Goal: Information Seeking & Learning: Learn about a topic

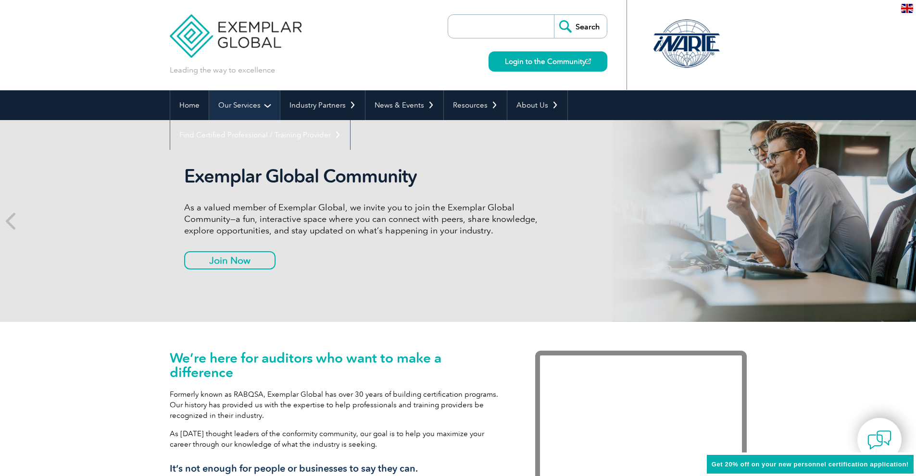
click at [264, 108] on link "Our Services" at bounding box center [244, 105] width 71 height 30
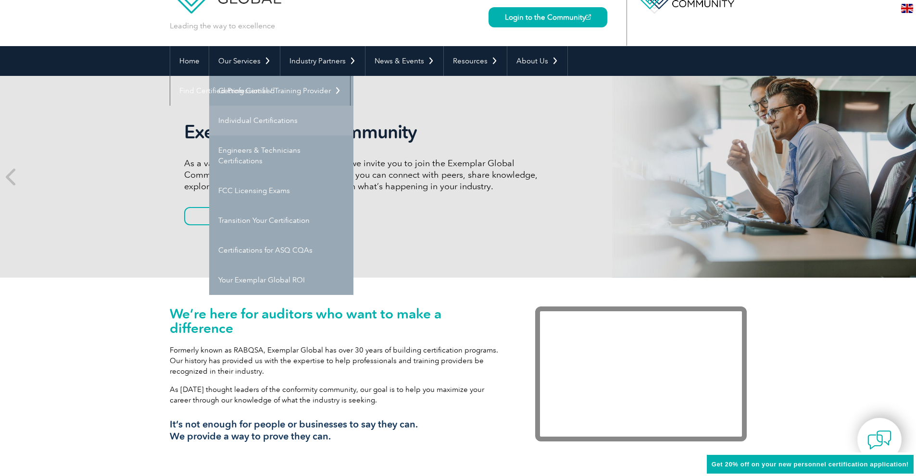
scroll to position [48, 0]
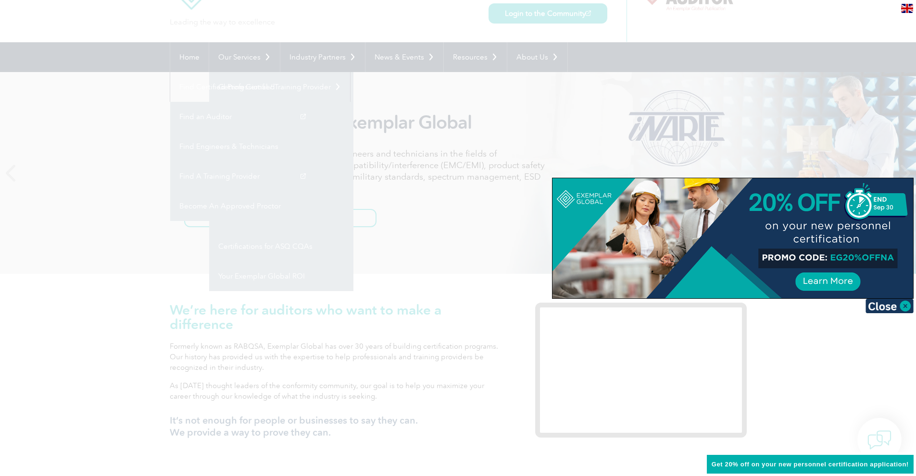
click at [84, 90] on div at bounding box center [458, 238] width 916 height 476
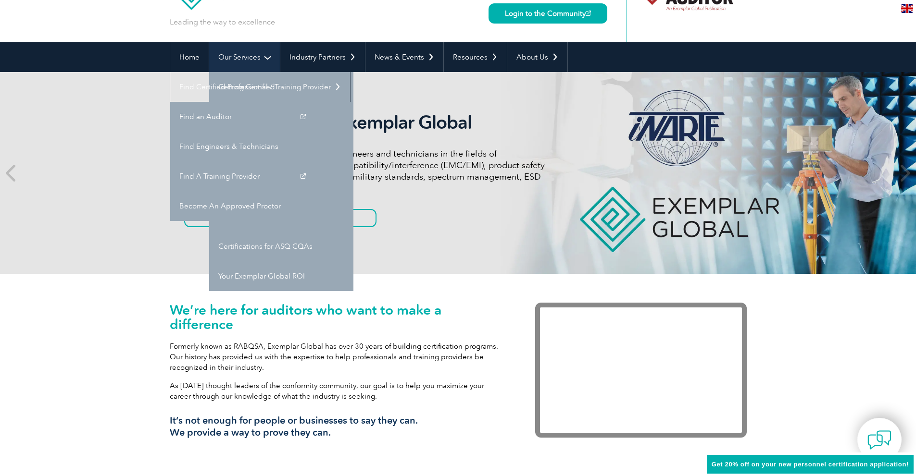
click at [261, 56] on link "Our Services" at bounding box center [244, 57] width 71 height 30
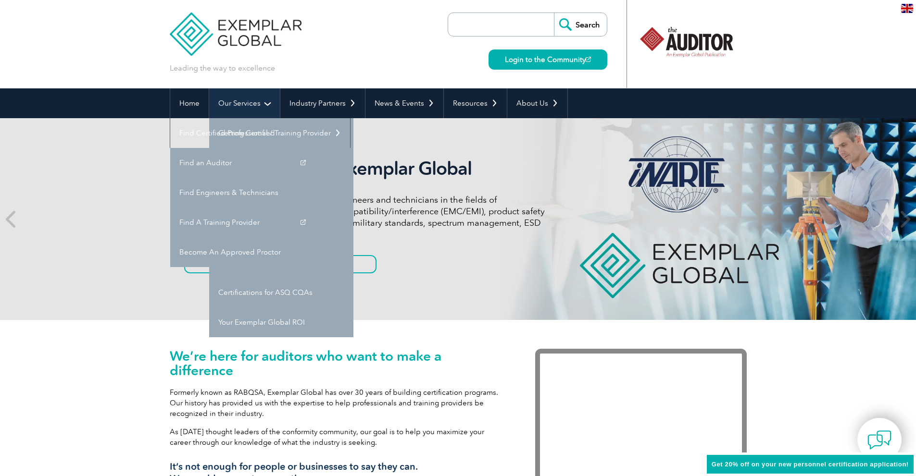
scroll to position [0, 0]
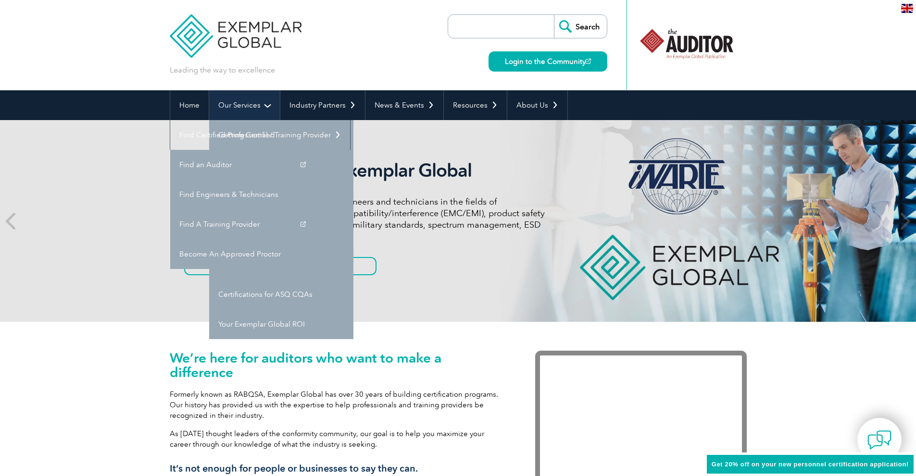
click at [259, 112] on link "Our Services" at bounding box center [244, 105] width 71 height 30
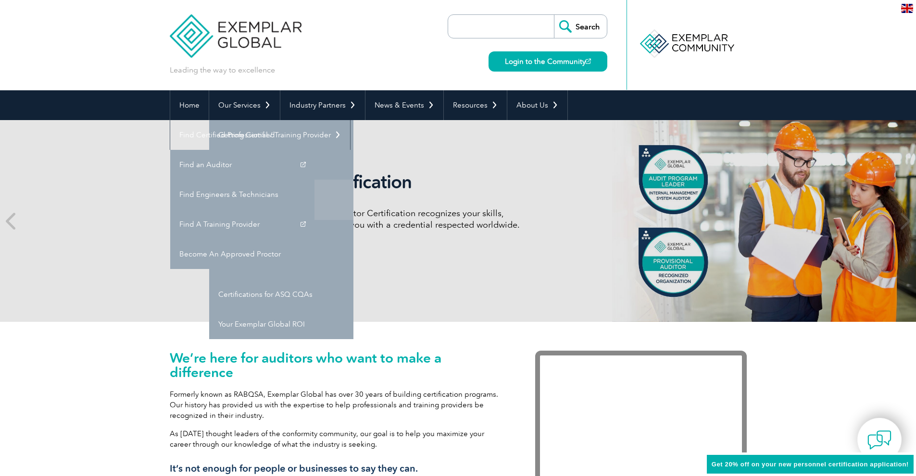
click at [261, 208] on link "Engineers & Technicians Certifications" at bounding box center [281, 200] width 144 height 40
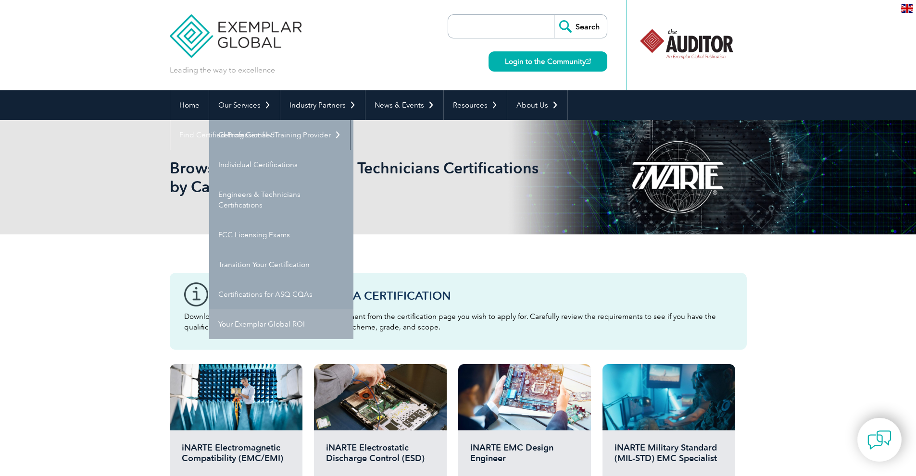
click at [257, 326] on link "Your Exemplar Global ROI" at bounding box center [281, 325] width 144 height 30
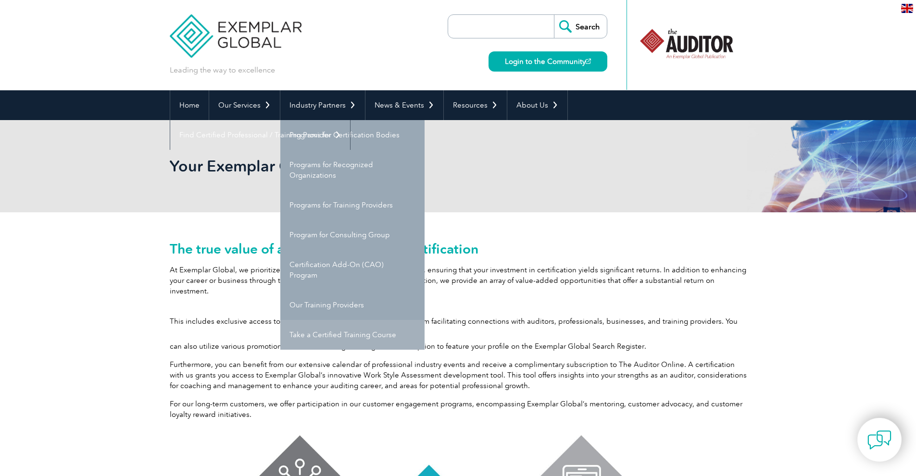
click at [325, 337] on link "Take a Certified Training Course" at bounding box center [352, 335] width 144 height 30
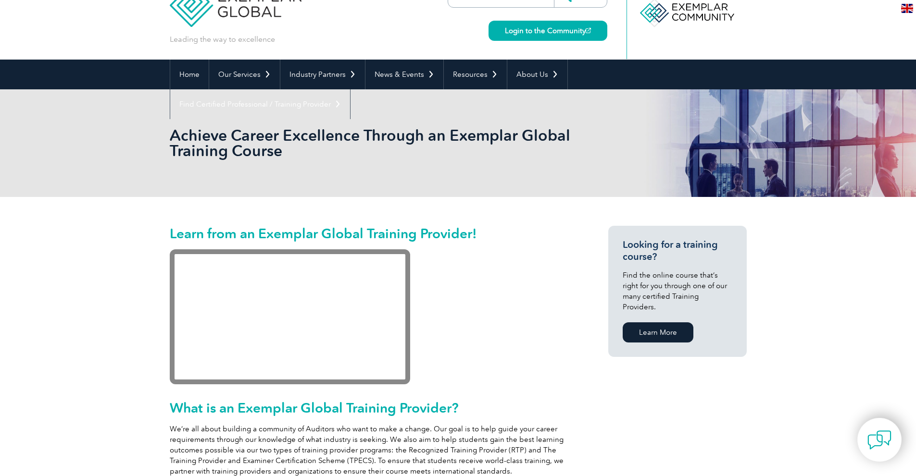
scroll to position [48, 0]
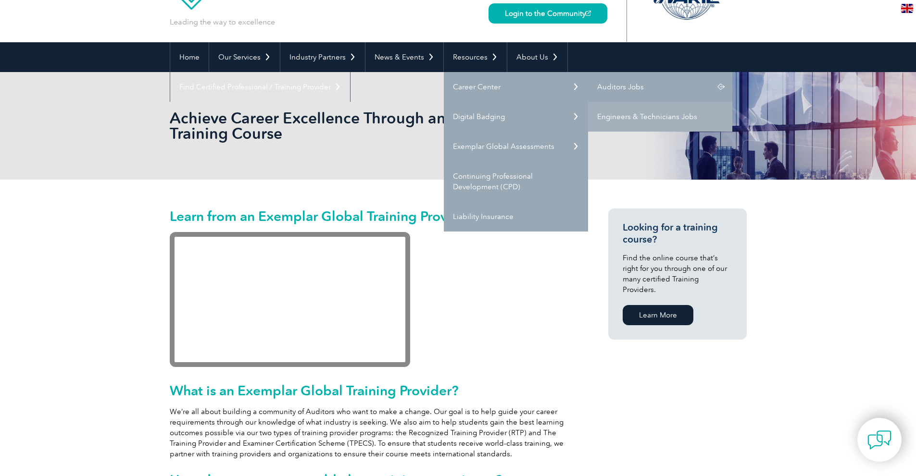
click at [626, 84] on link "Auditors Jobs" at bounding box center [660, 87] width 144 height 30
